Goal: Obtain resource: Download file/media

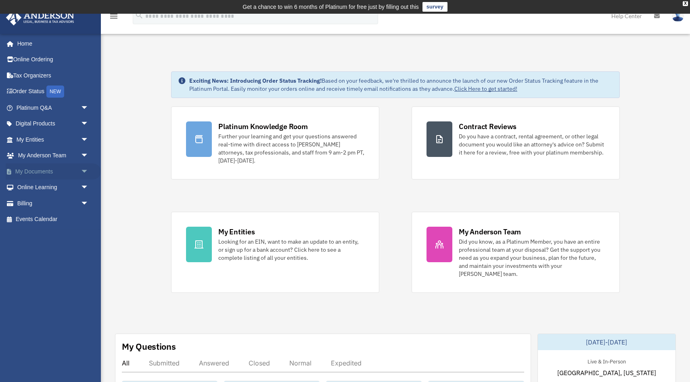
click at [37, 174] on link "My Documents arrow_drop_down" at bounding box center [53, 172] width 95 height 16
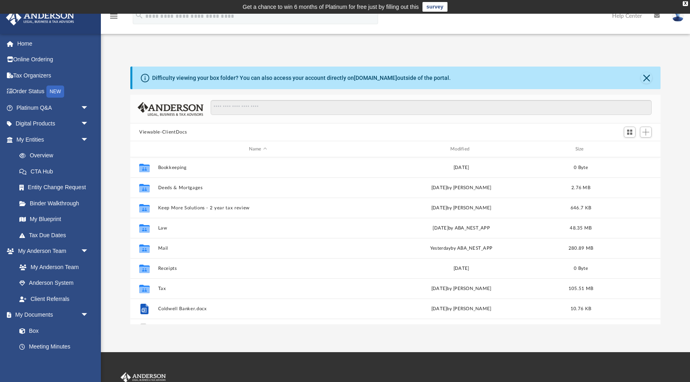
scroll to position [183, 531]
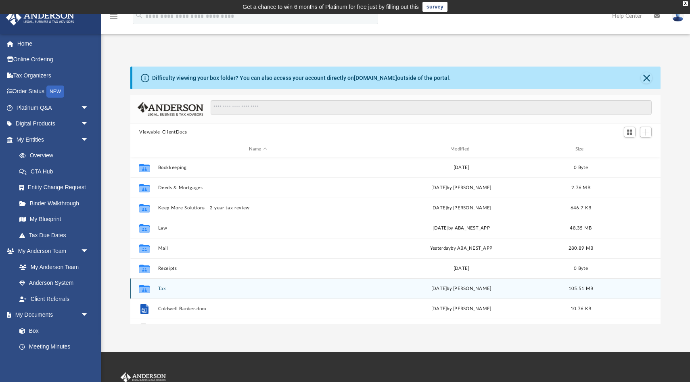
click at [162, 288] on button "Tax" at bounding box center [258, 288] width 200 height 5
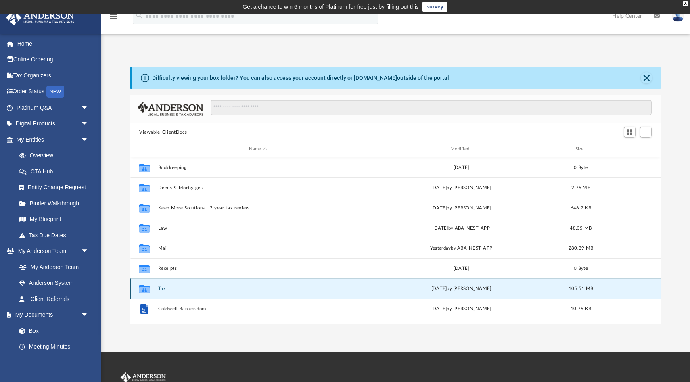
click at [162, 288] on button "Tax" at bounding box center [258, 288] width 200 height 5
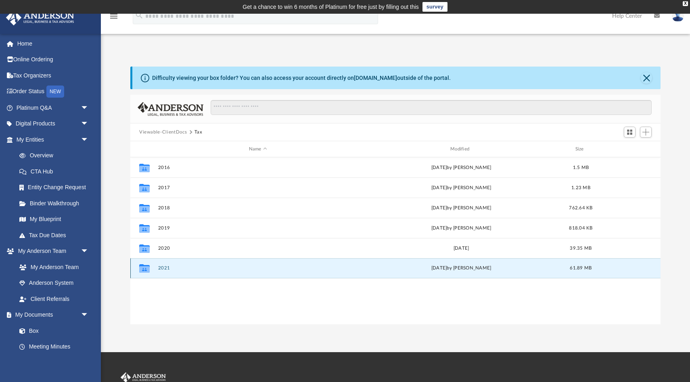
click at [167, 270] on button "2021" at bounding box center [258, 268] width 200 height 5
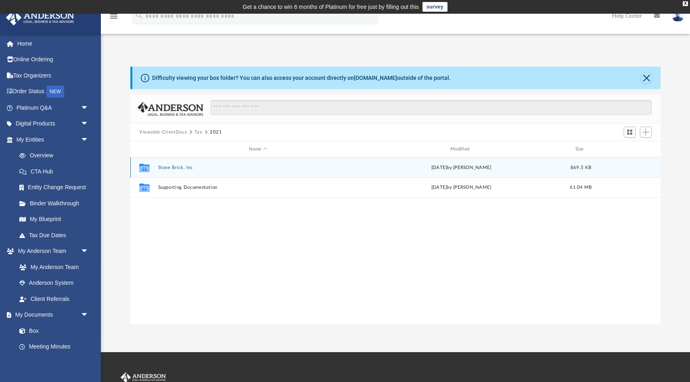
click at [178, 169] on button "Stone Brick, Inc" at bounding box center [258, 167] width 200 height 5
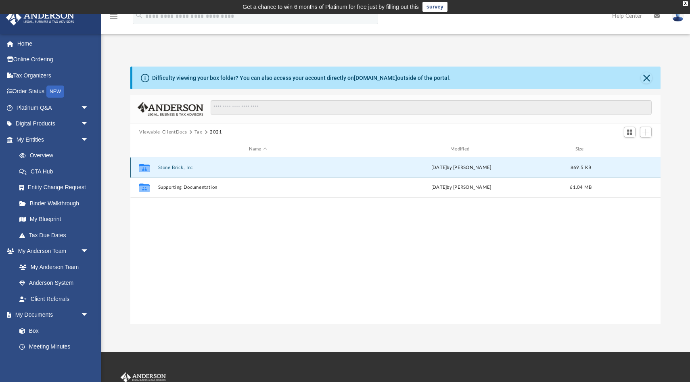
click at [178, 169] on button "Stone Brick, Inc" at bounding box center [258, 167] width 200 height 5
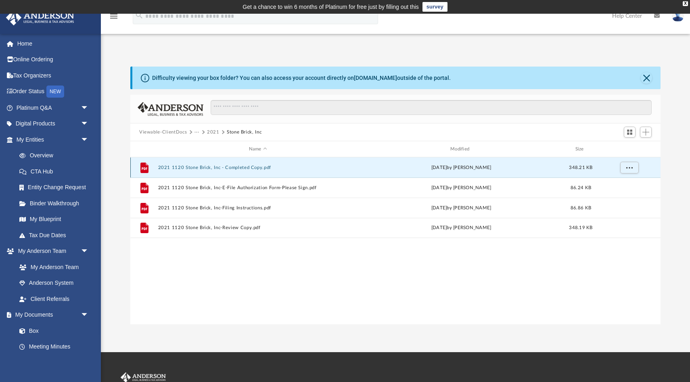
click at [242, 169] on button "2021 1120 Stone Brick, Inc - Completed Copy.pdf" at bounding box center [258, 167] width 200 height 5
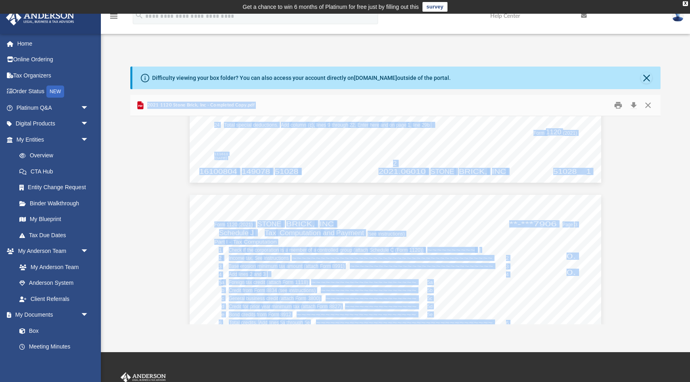
scroll to position [7924, 0]
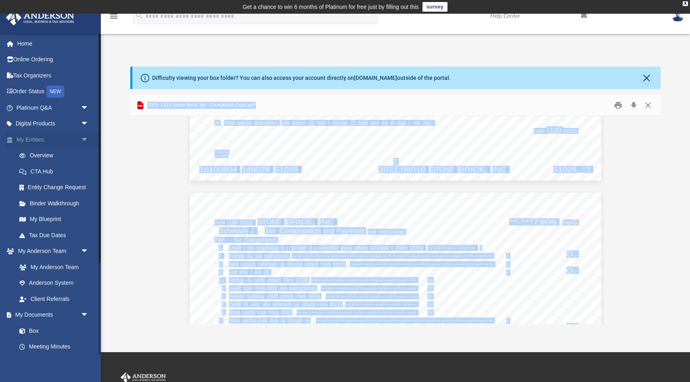
click at [31, 138] on link "My Entities arrow_drop_down" at bounding box center [53, 140] width 95 height 16
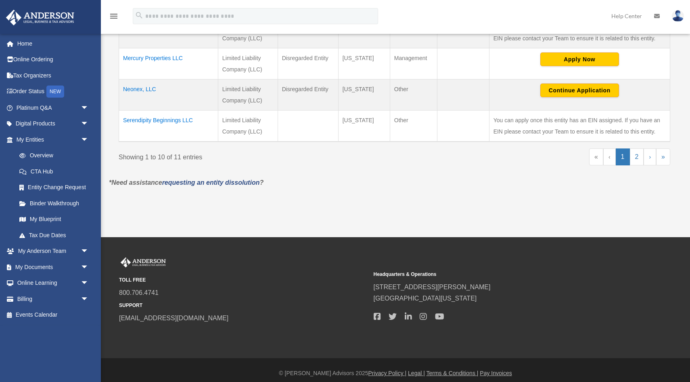
scroll to position [422, 0]
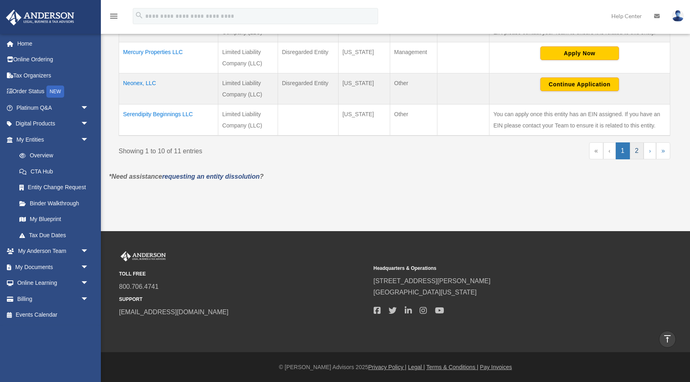
click at [638, 153] on link "2" at bounding box center [637, 151] width 14 height 17
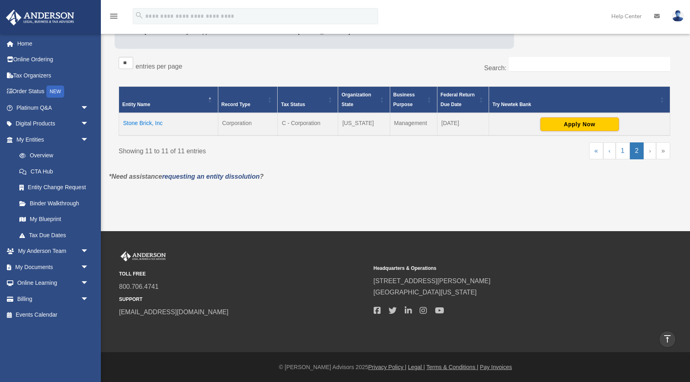
click at [149, 122] on td "Stone Brick, Inc" at bounding box center [168, 124] width 99 height 23
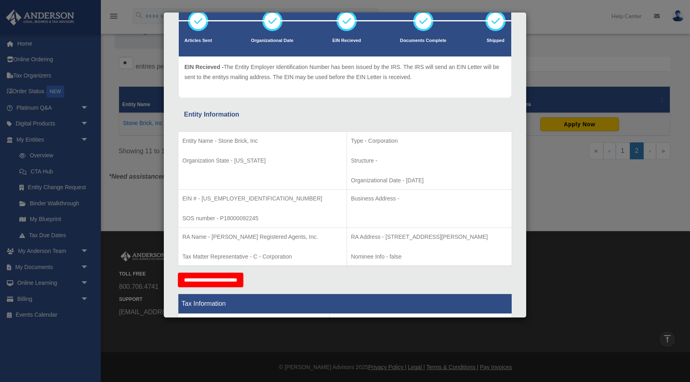
scroll to position [58, 0]
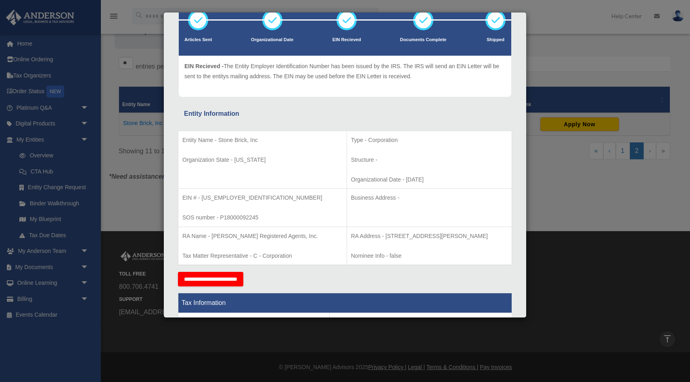
click at [548, 215] on div "Details × Articles Sent Organizational Date" at bounding box center [345, 191] width 690 height 382
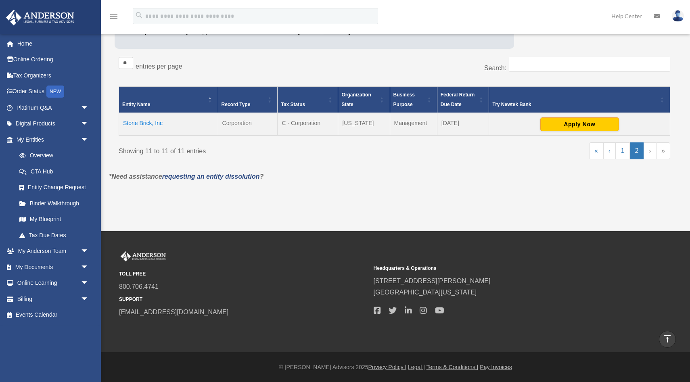
click at [152, 126] on td "Stone Brick, Inc" at bounding box center [168, 124] width 99 height 23
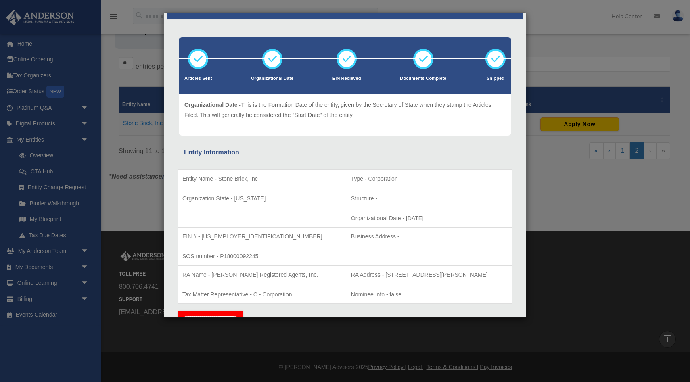
scroll to position [0, 0]
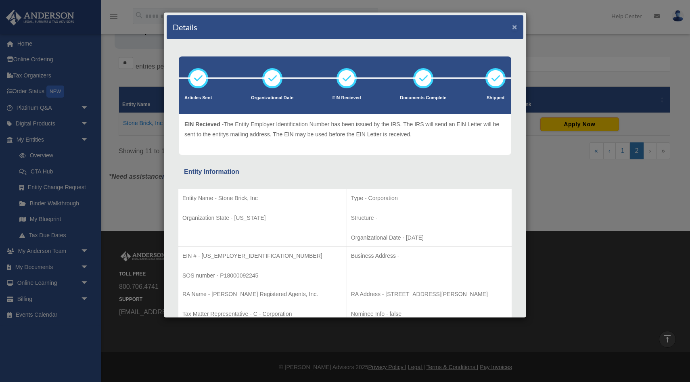
click at [513, 25] on button "×" at bounding box center [514, 27] width 5 height 8
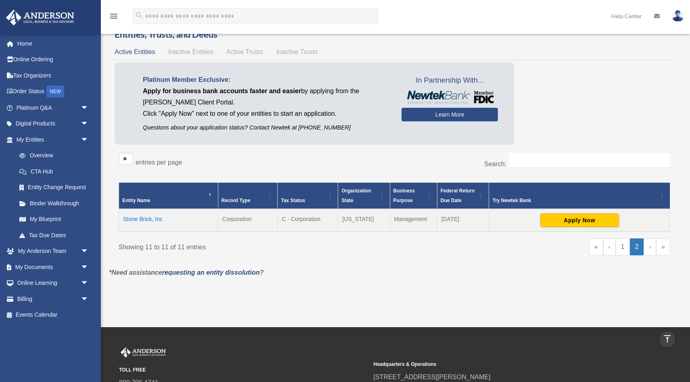
scroll to position [36, 0]
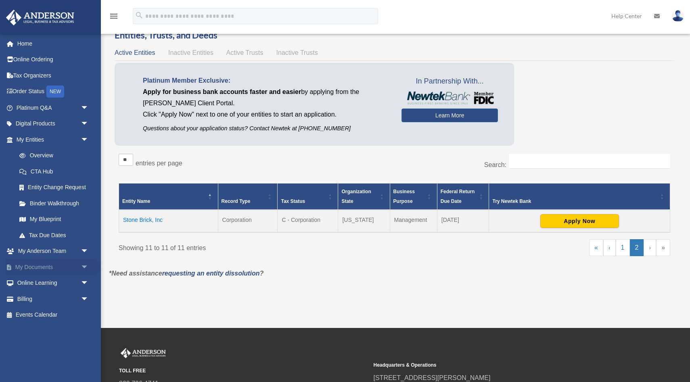
click at [47, 267] on link "My Documents arrow_drop_down" at bounding box center [53, 267] width 95 height 16
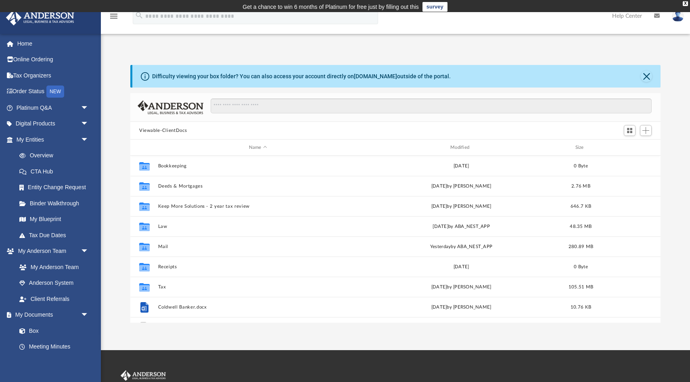
scroll to position [183, 531]
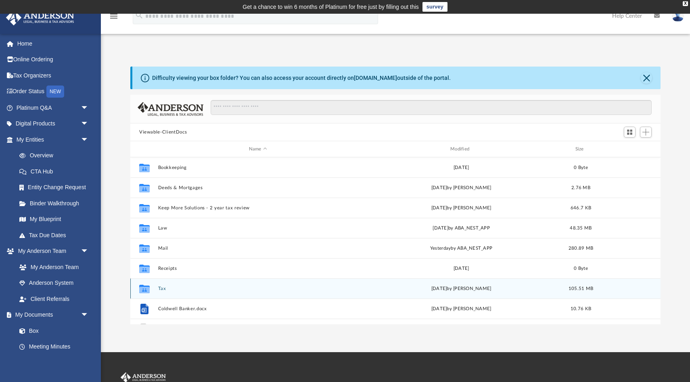
click at [162, 290] on button "Tax" at bounding box center [258, 288] width 200 height 5
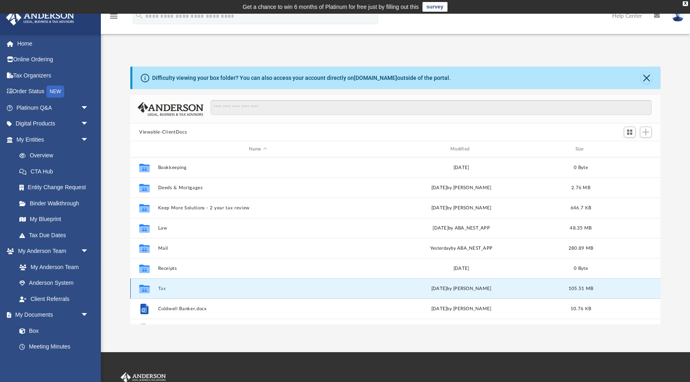
click at [162, 290] on button "Tax" at bounding box center [258, 288] width 200 height 5
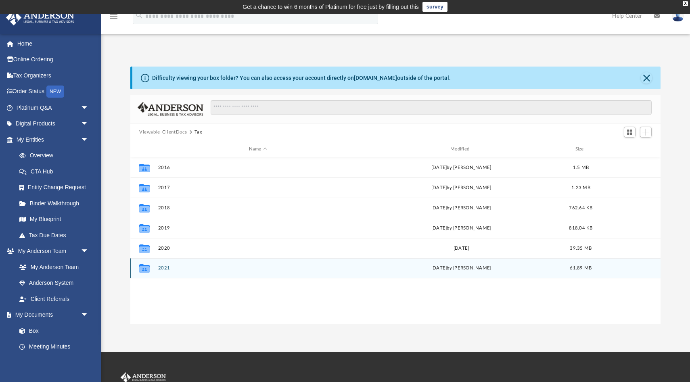
click at [164, 270] on button "2021" at bounding box center [258, 268] width 200 height 5
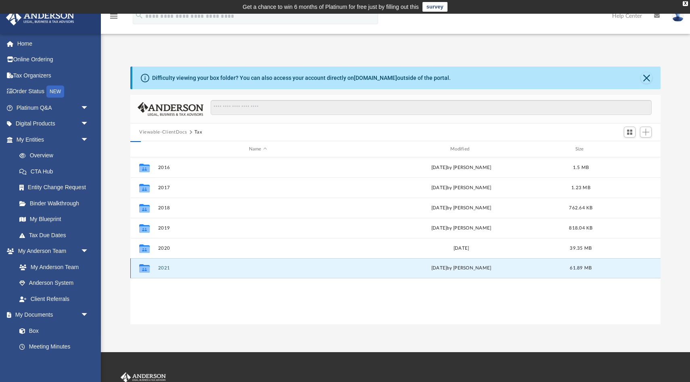
click at [164, 270] on button "2021" at bounding box center [258, 268] width 200 height 5
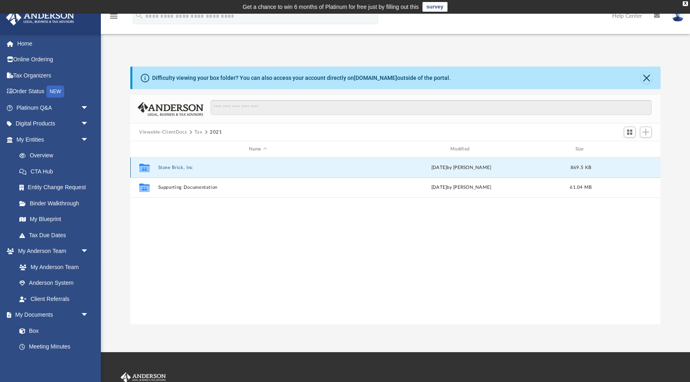
click at [178, 166] on button "Stone Brick, Inc" at bounding box center [258, 167] width 200 height 5
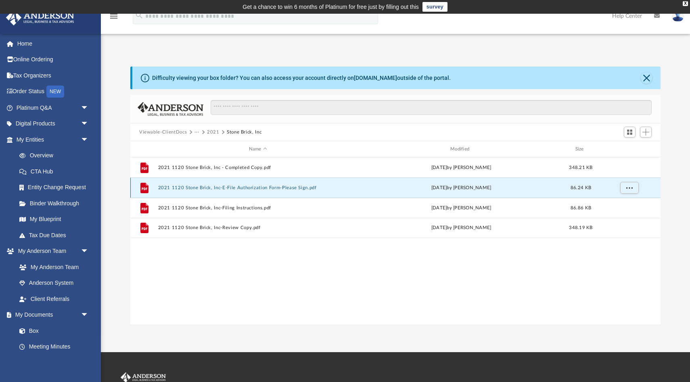
click at [207, 188] on button "2021 1120 Stone Brick, Inc-E-File Authorization Form-Please Sign.pdf" at bounding box center [258, 187] width 200 height 5
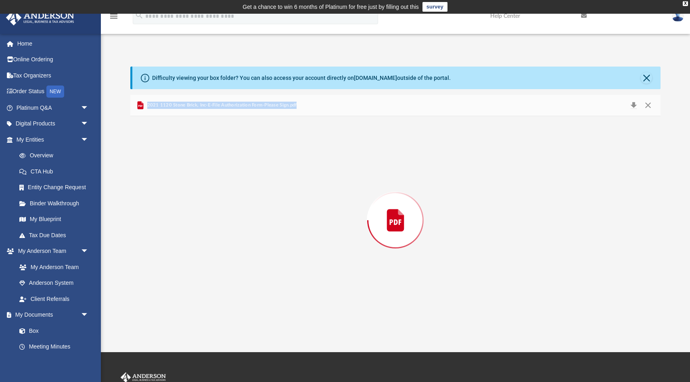
click at [207, 188] on div "Preview" at bounding box center [395, 220] width 531 height 208
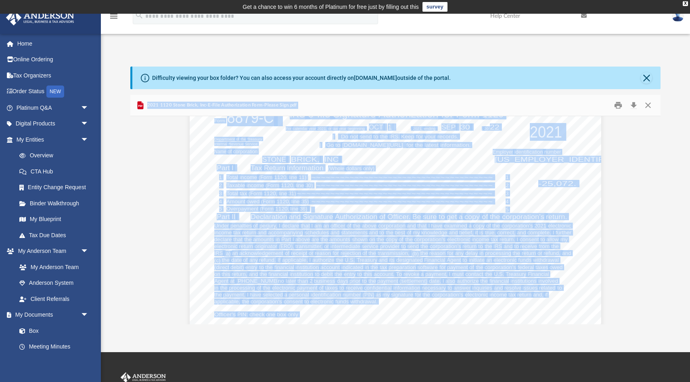
scroll to position [0, 0]
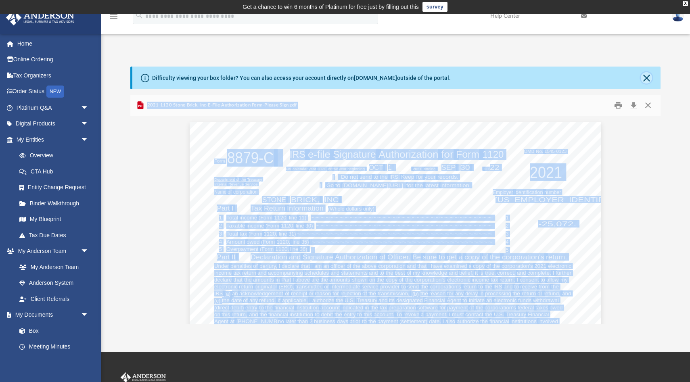
click at [646, 75] on button "Close" at bounding box center [646, 77] width 11 height 11
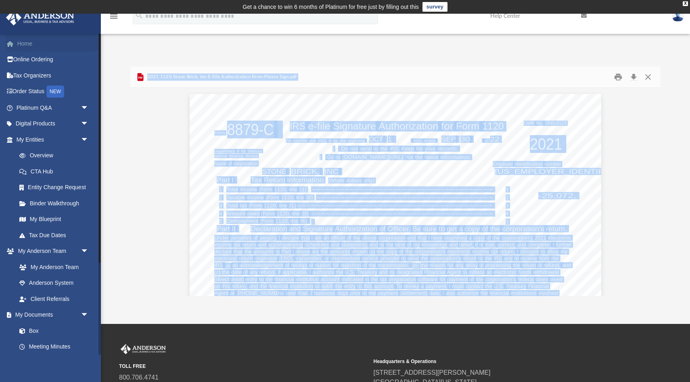
click at [21, 47] on link "Home" at bounding box center [53, 44] width 95 height 16
